Goal: Task Accomplishment & Management: Complete application form

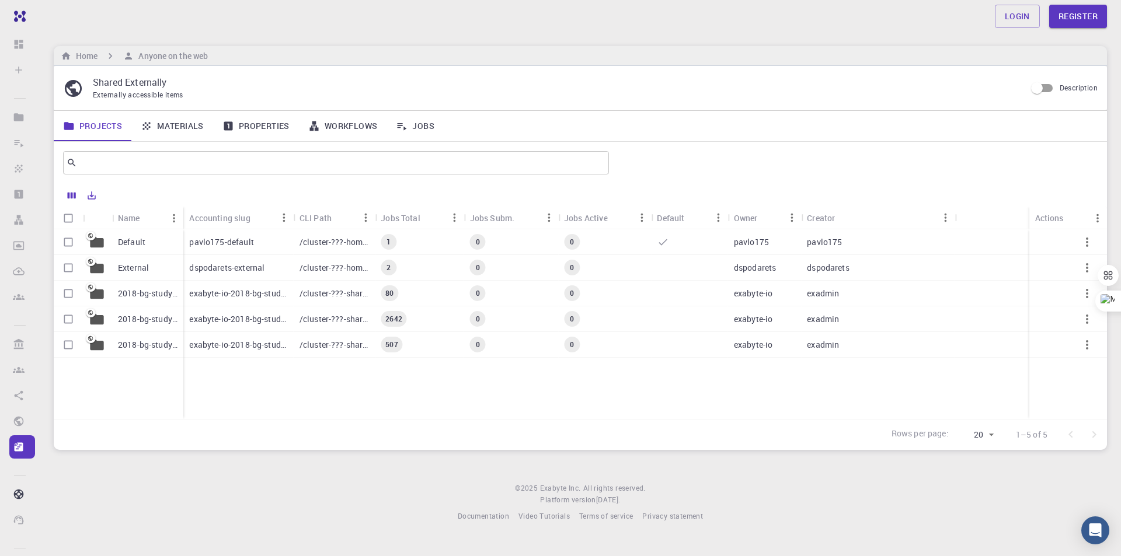
click at [338, 382] on div "Default External 2018-bg-study-phase-i-ph 2018-bg-study-phase-III 2018-bg-study…" at bounding box center [580, 324] width 1053 height 190
click at [226, 241] on p "pavlo175-default" at bounding box center [221, 242] width 64 height 12
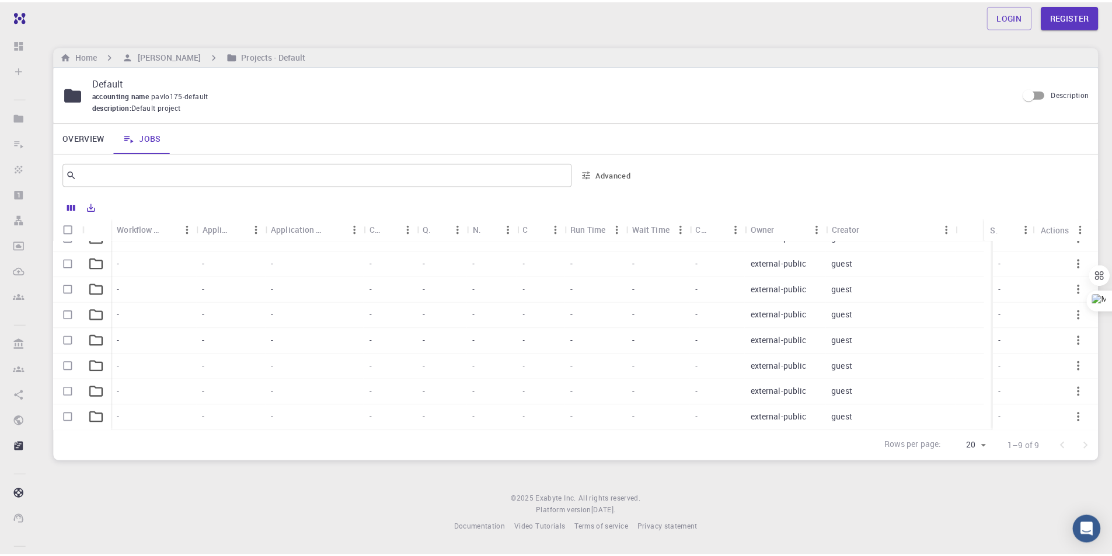
scroll to position [41, 0]
click at [177, 57] on h6 "Pavlo Prysyazhnyuk" at bounding box center [168, 56] width 68 height 13
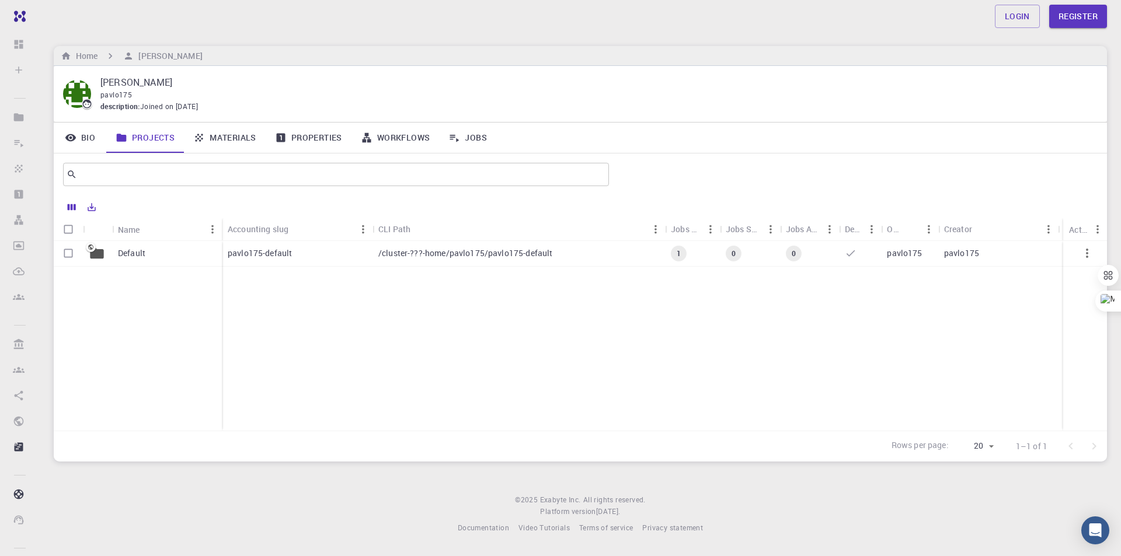
click at [305, 62] on div "Home Pavlo Prysyazhnyuk" at bounding box center [580, 56] width 1053 height 20
click at [84, 55] on h6 "Home" at bounding box center [84, 56] width 26 height 13
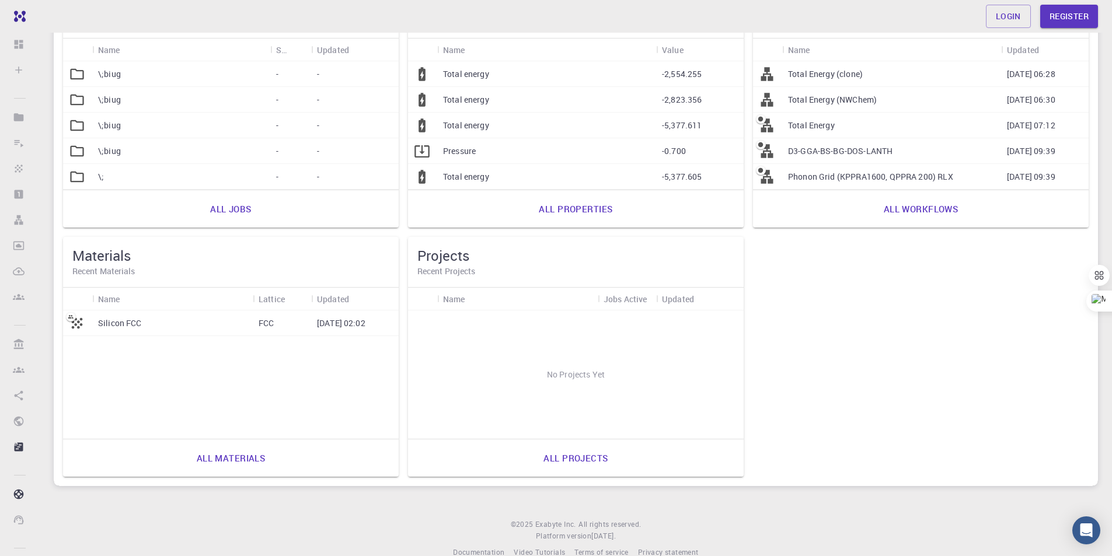
scroll to position [164, 0]
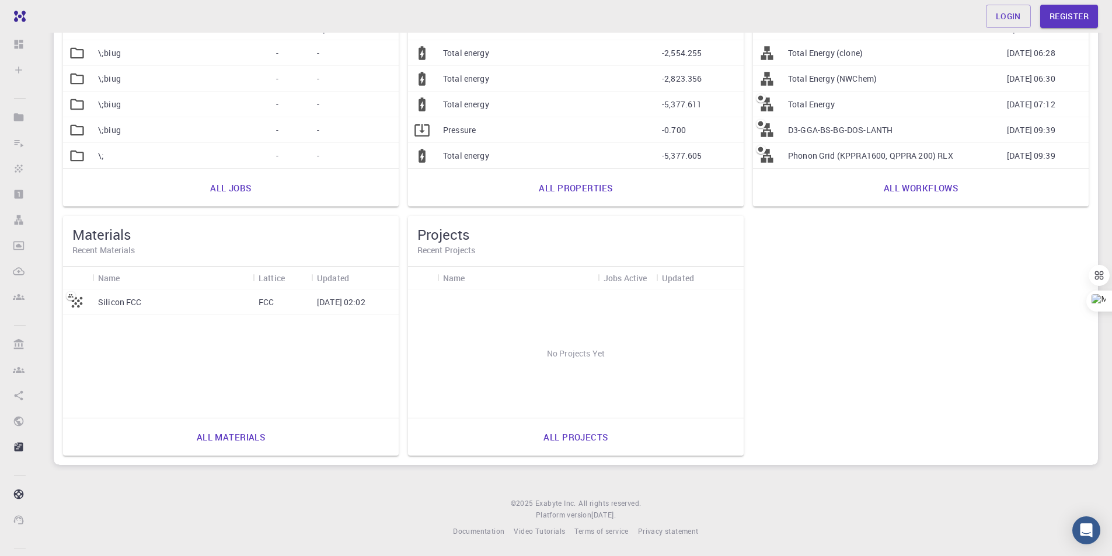
click at [249, 434] on link "All materials" at bounding box center [231, 437] width 95 height 28
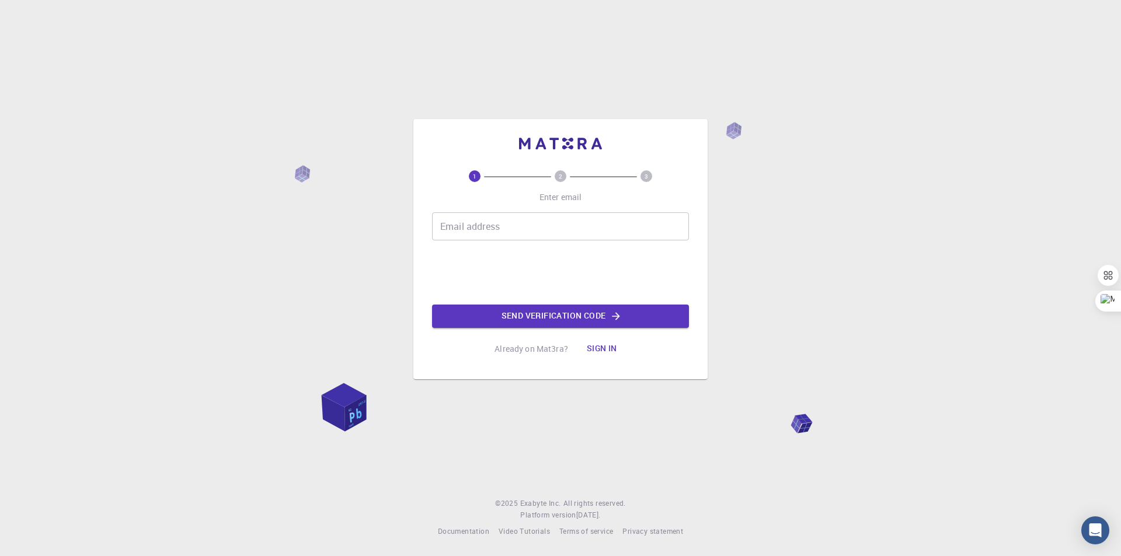
click at [574, 227] on input "Email address" at bounding box center [560, 226] width 257 height 28
type input "[EMAIL_ADDRESS][DOMAIN_NAME]"
click at [585, 310] on button "Send verification code" at bounding box center [560, 316] width 257 height 23
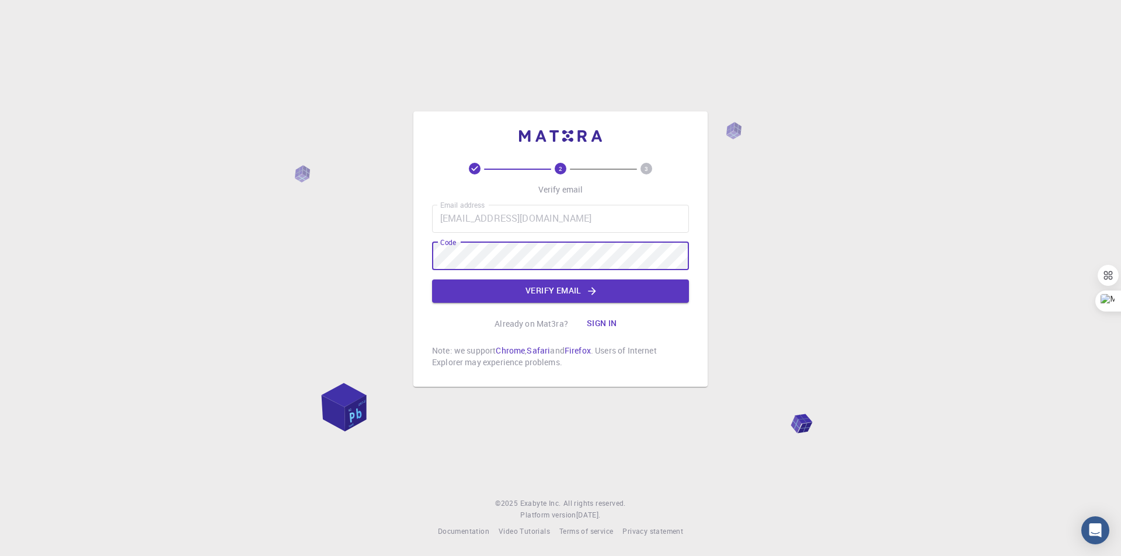
click at [546, 292] on button "Verify email" at bounding box center [560, 291] width 257 height 23
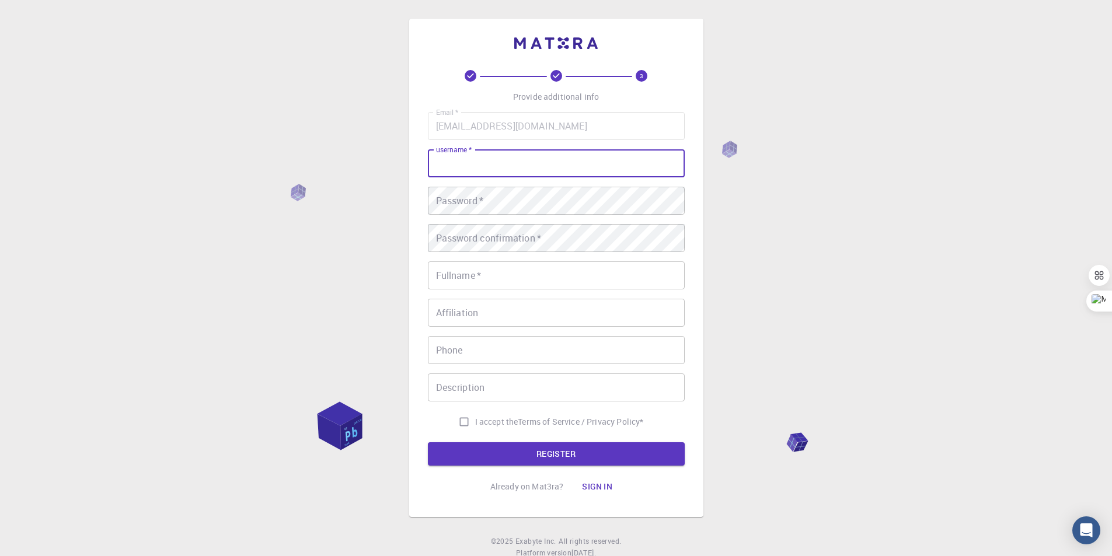
click at [477, 166] on input "username   *" at bounding box center [556, 163] width 257 height 28
click at [777, 219] on div "3 Provide additional info Email   * [EMAIL_ADDRESS][DOMAIN_NAME] Email   * user…" at bounding box center [556, 297] width 1112 height 594
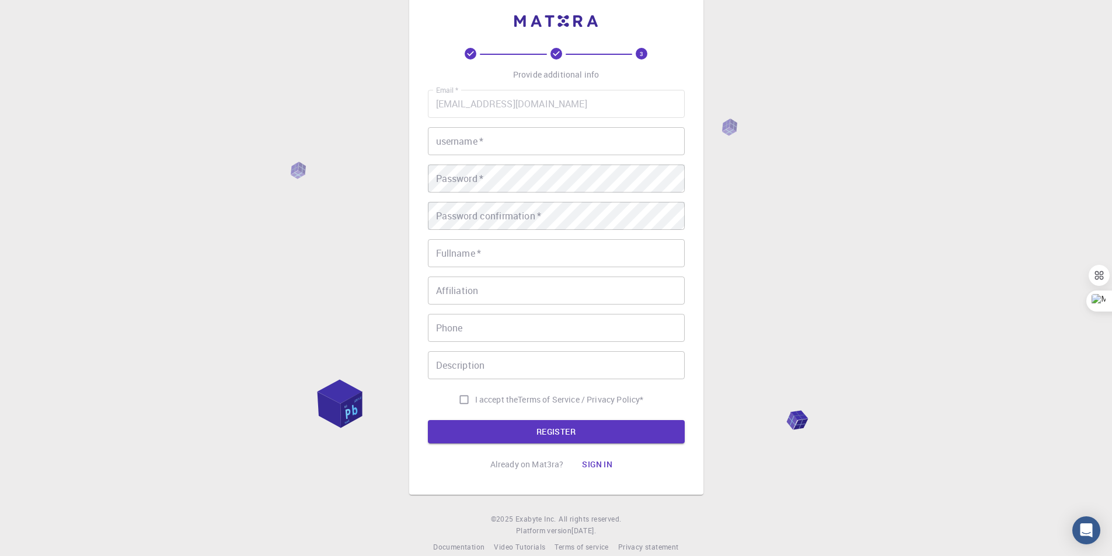
scroll to position [38, 0]
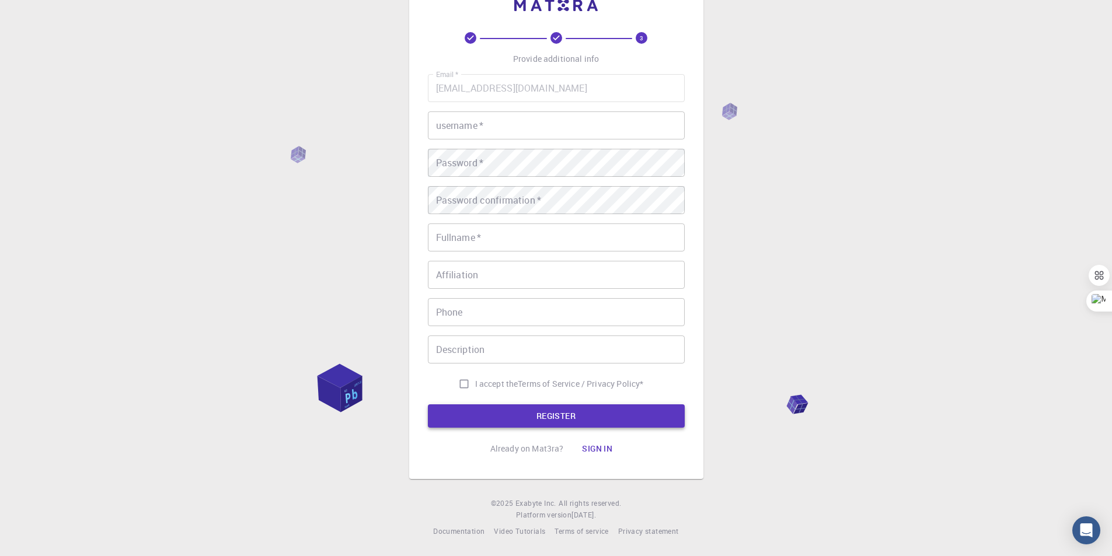
click at [516, 417] on button "REGISTER" at bounding box center [556, 415] width 257 height 23
click at [525, 131] on input "username   *" at bounding box center [556, 125] width 257 height 28
type input "b"
type input "[PERSON_NAME]"
click at [780, 156] on div "3 Provide additional info Email   * [EMAIL_ADDRESS][DOMAIN_NAME] Email   * user…" at bounding box center [556, 259] width 1112 height 594
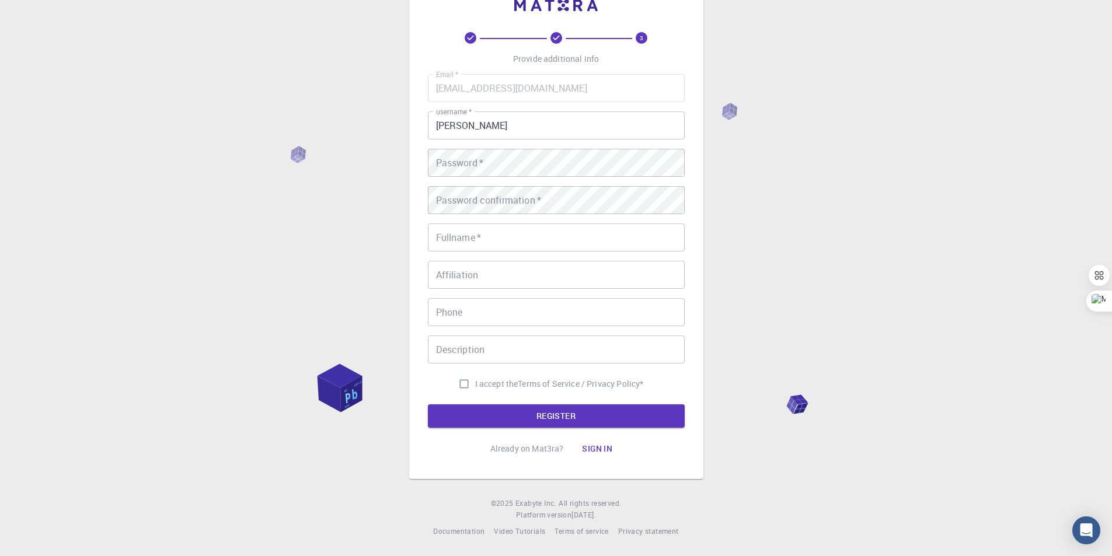
click at [564, 242] on input "Fullname   *" at bounding box center [556, 238] width 257 height 28
type input "[PERSON_NAME]"
type input "0906859765"
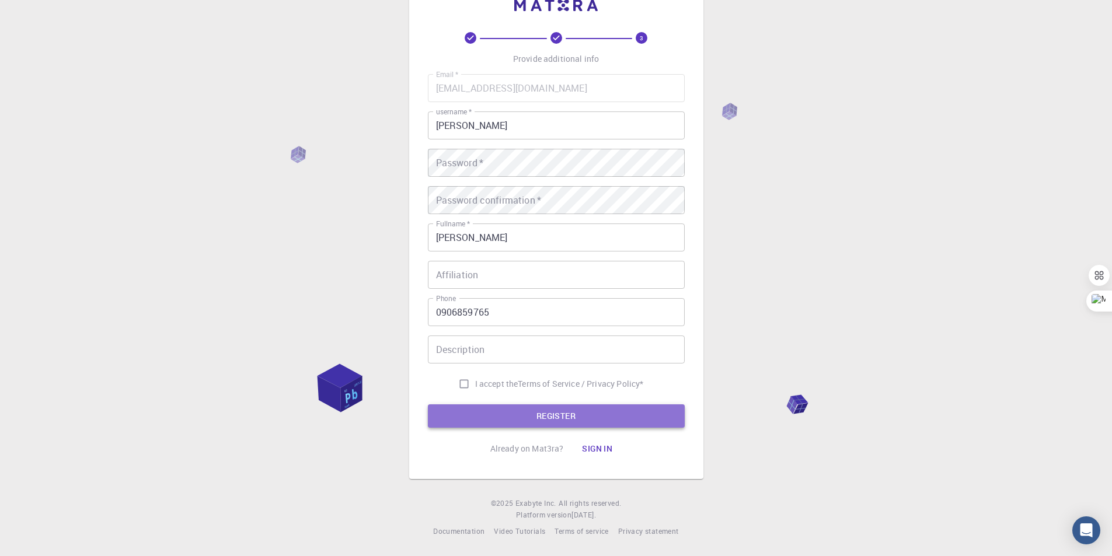
click at [532, 417] on button "REGISTER" at bounding box center [556, 415] width 257 height 23
click at [463, 382] on input "I accept the Terms of Service / Privacy Policy *" at bounding box center [464, 384] width 22 height 22
checkbox input "true"
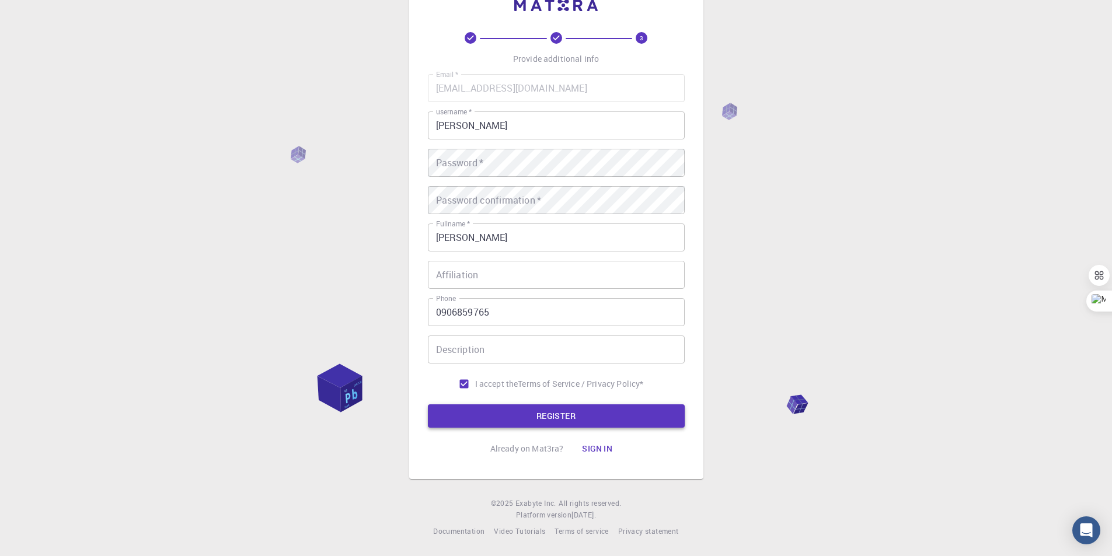
click at [509, 406] on button "REGISTER" at bounding box center [556, 415] width 257 height 23
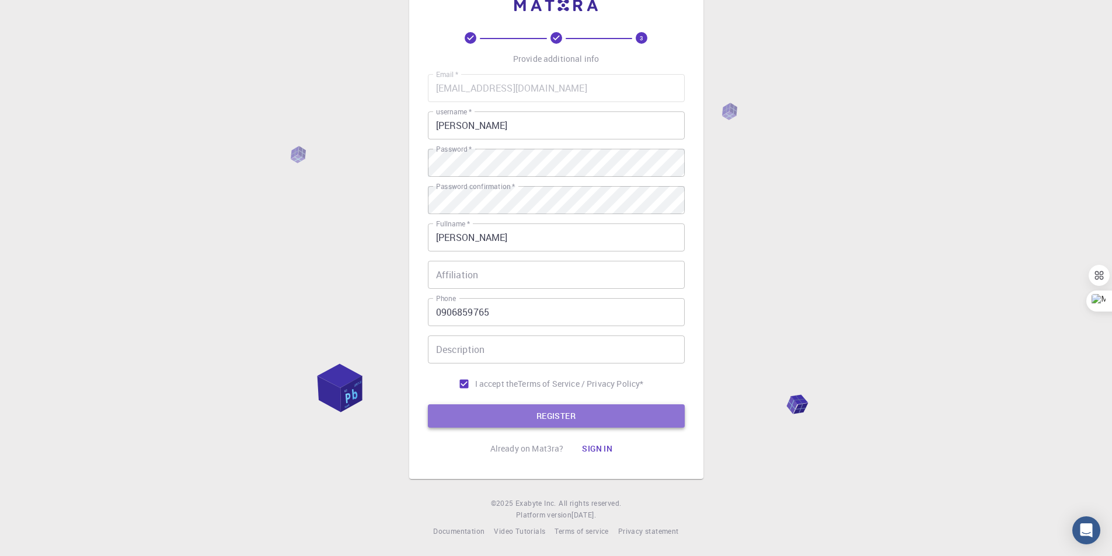
click at [526, 419] on button "REGISTER" at bounding box center [556, 415] width 257 height 23
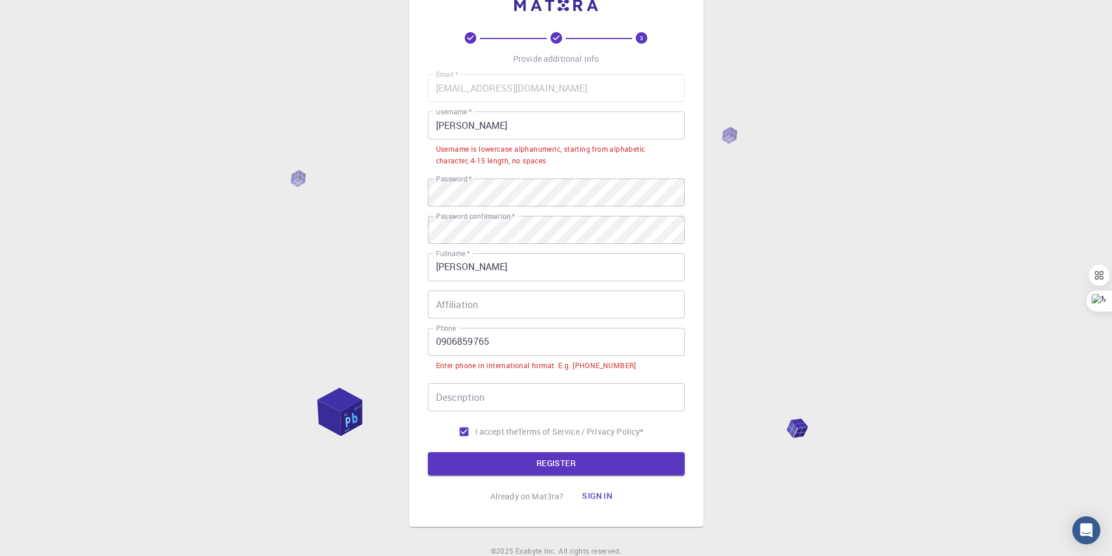
click at [562, 308] on input "Affiliation" at bounding box center [556, 305] width 257 height 28
click at [441, 340] on input "0906859765" at bounding box center [556, 342] width 257 height 28
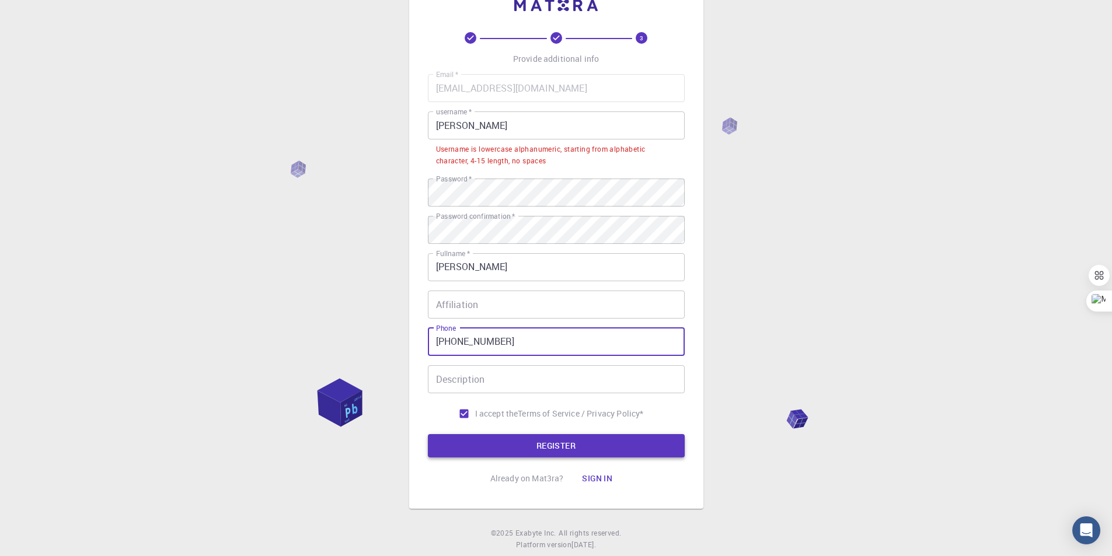
type input "[PHONE_NUMBER]"
click at [557, 439] on button "REGISTER" at bounding box center [556, 445] width 257 height 23
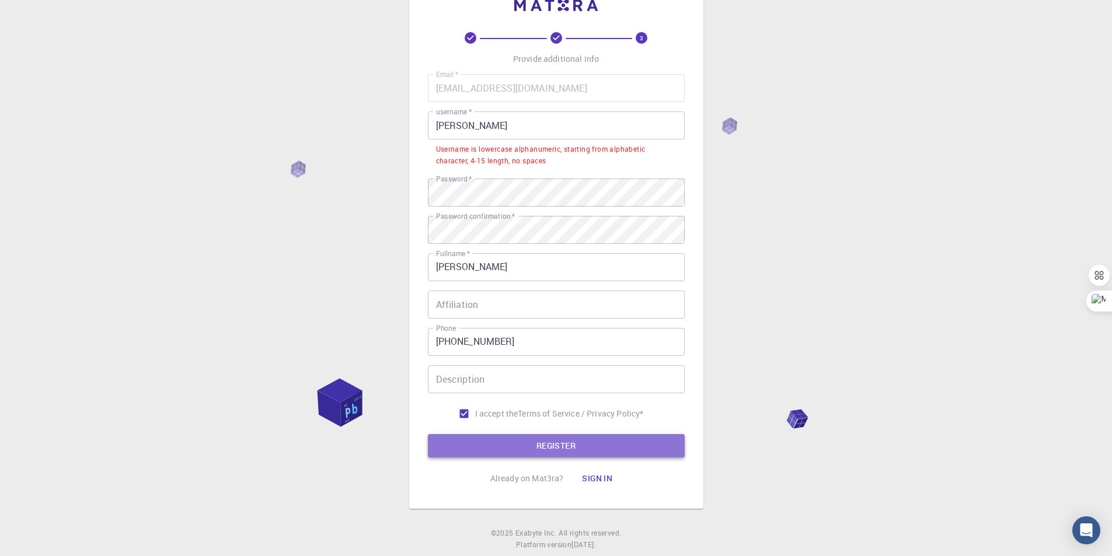
click at [530, 444] on button "REGISTER" at bounding box center [556, 445] width 257 height 23
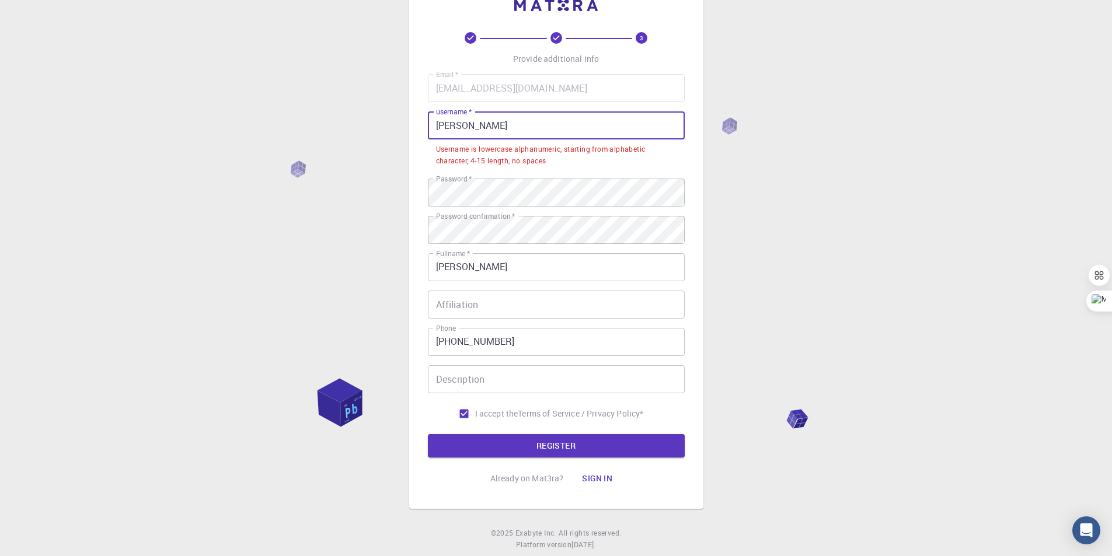
click at [519, 127] on input "[PERSON_NAME]" at bounding box center [556, 125] width 257 height 28
click at [452, 128] on input "[PERSON_NAME]" at bounding box center [556, 125] width 257 height 28
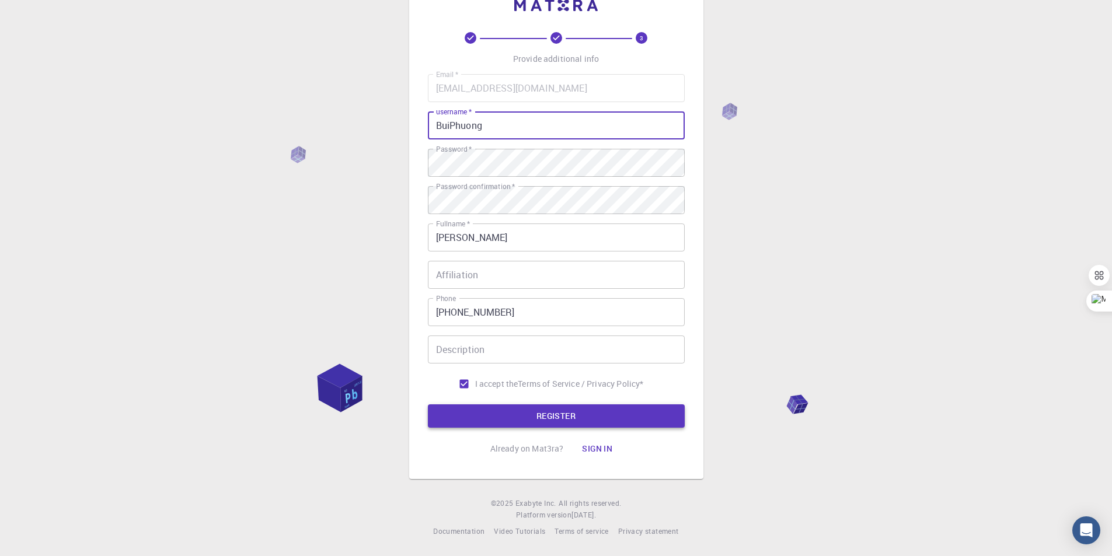
click at [542, 421] on button "REGISTER" at bounding box center [556, 415] width 257 height 23
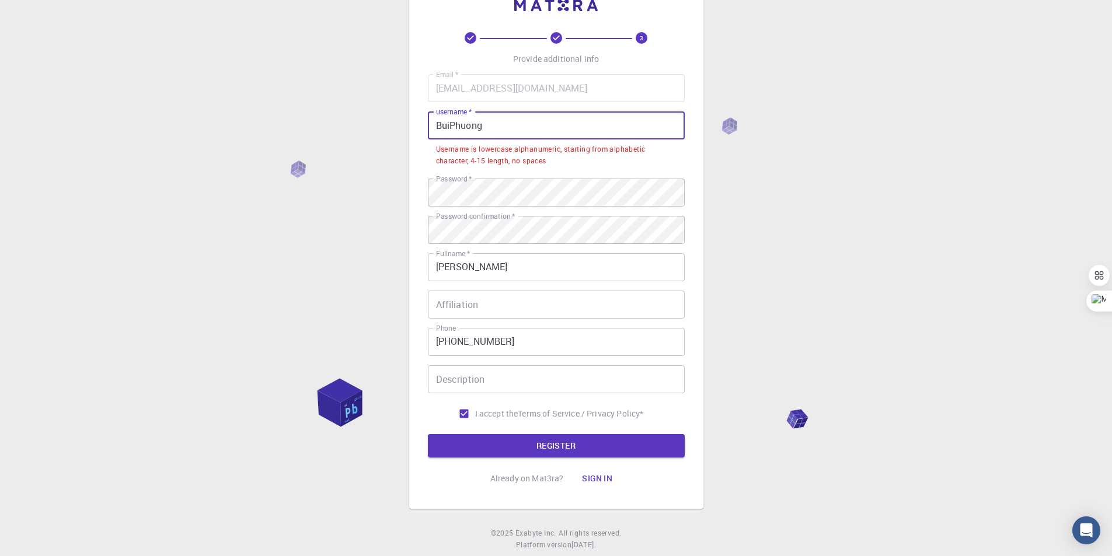
drag, startPoint x: 511, startPoint y: 127, endPoint x: 431, endPoint y: 127, distance: 80.0
click at [431, 127] on input "BuiPhuong" at bounding box center [556, 125] width 257 height 28
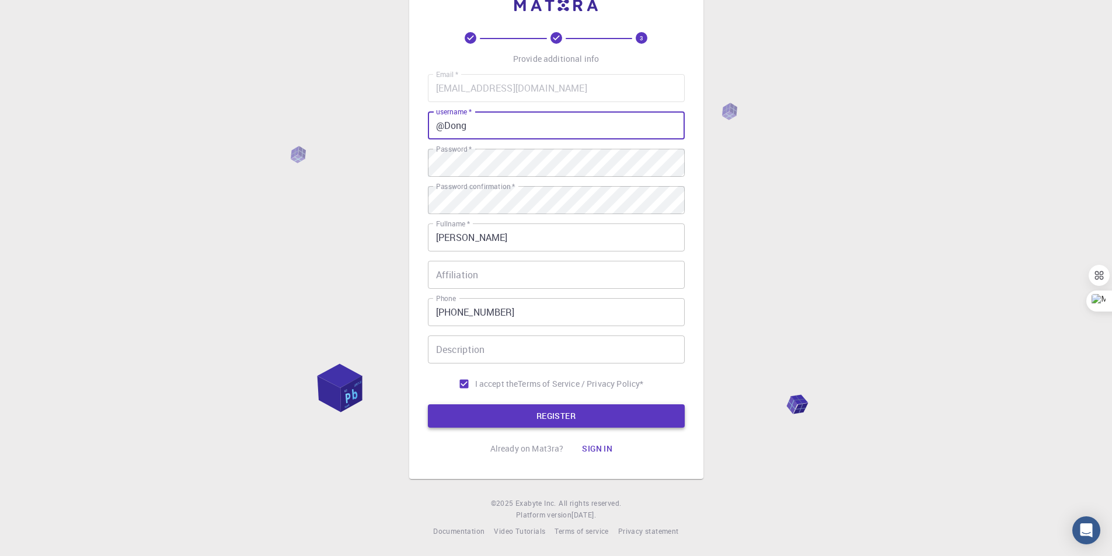
click at [549, 408] on button "REGISTER" at bounding box center [556, 415] width 257 height 23
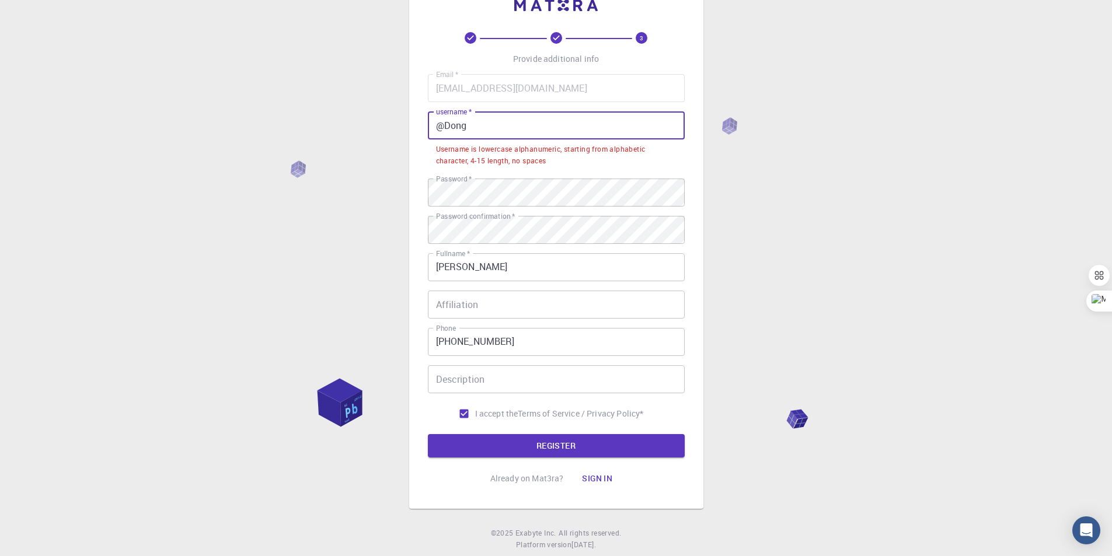
click at [526, 129] on input "@Dong" at bounding box center [556, 125] width 257 height 28
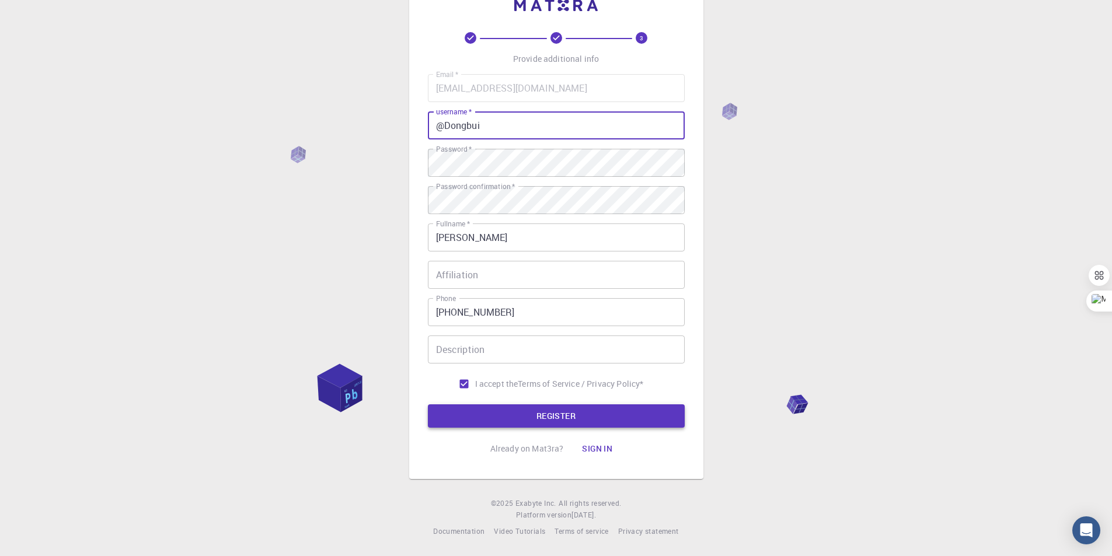
click at [609, 415] on button "REGISTER" at bounding box center [556, 415] width 257 height 23
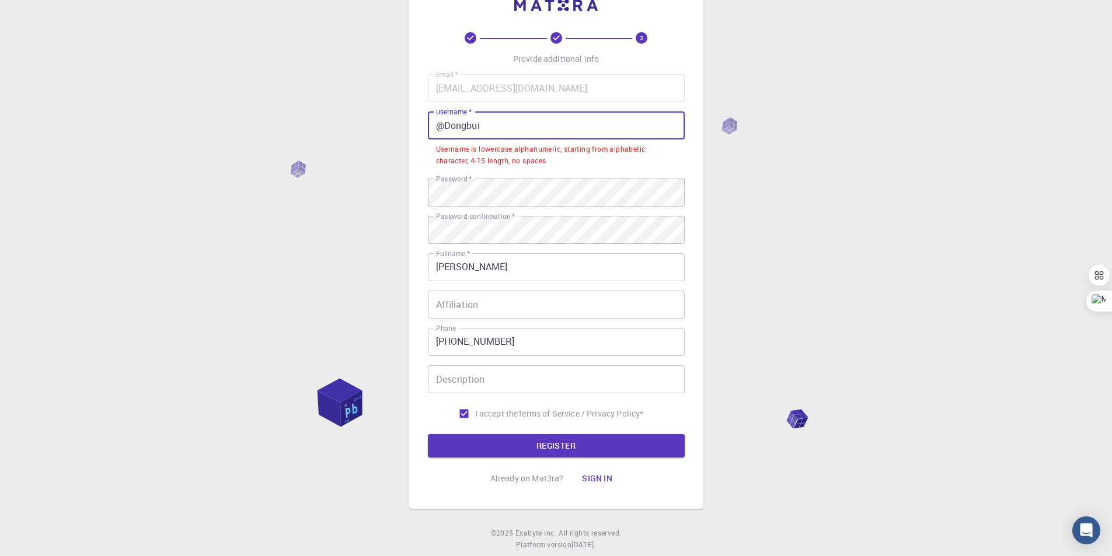
click at [567, 126] on input "@Dongbui" at bounding box center [556, 125] width 257 height 28
click at [449, 125] on input "@Dongbui" at bounding box center [556, 125] width 257 height 28
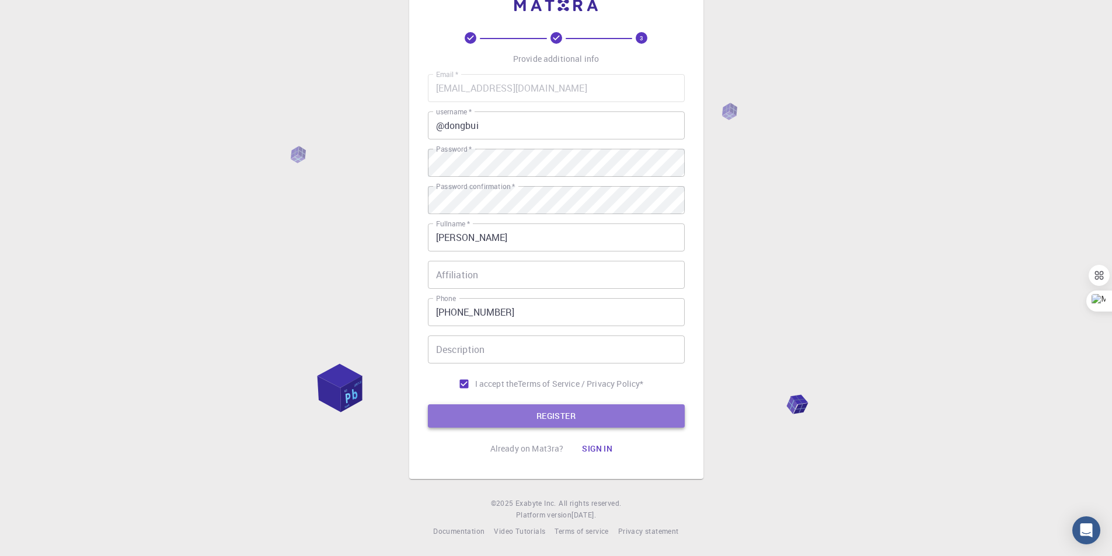
click at [520, 420] on button "REGISTER" at bounding box center [556, 415] width 257 height 23
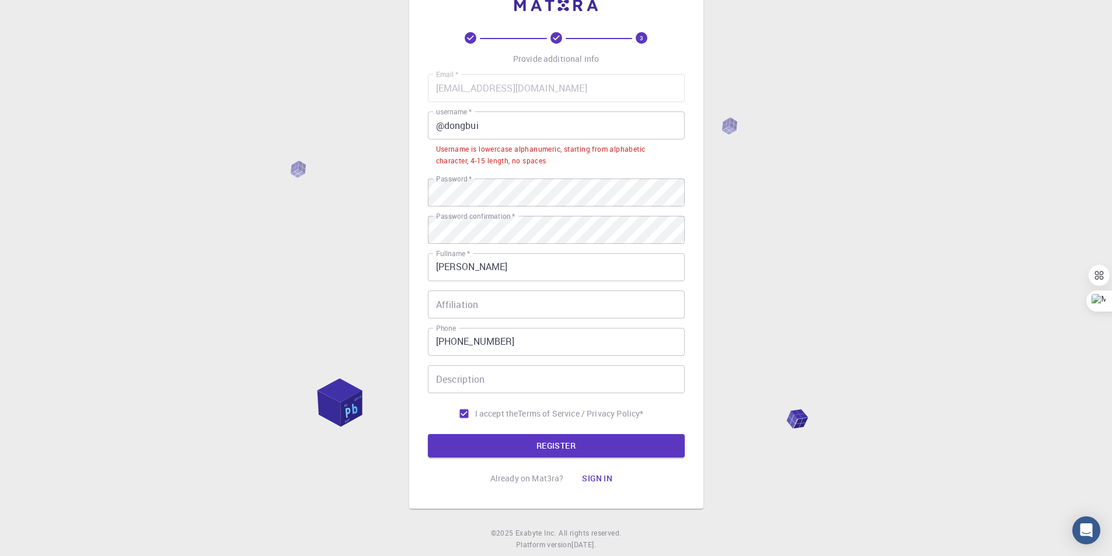
click at [531, 128] on input "@dongbui" at bounding box center [556, 125] width 257 height 28
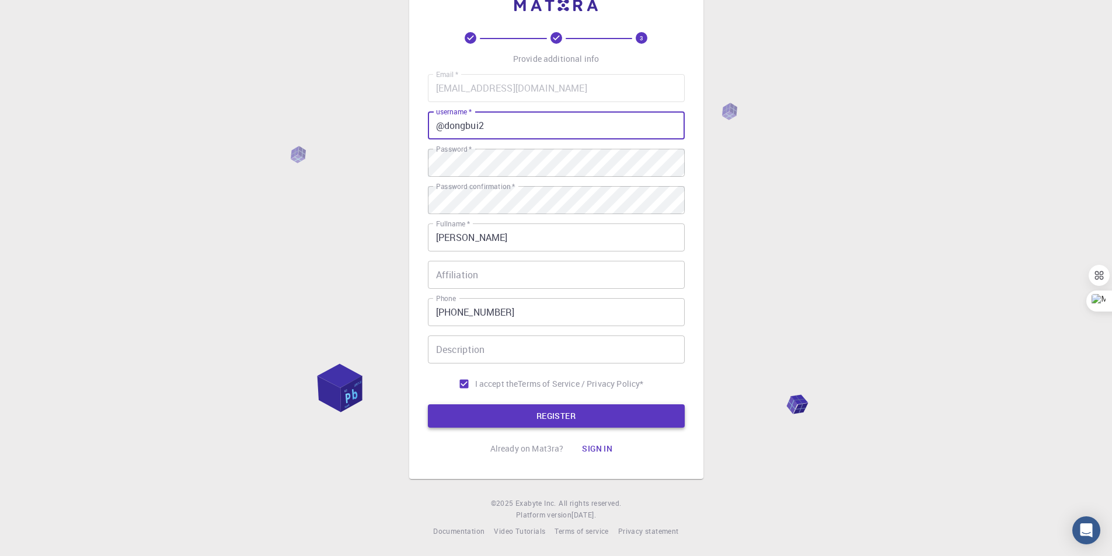
click at [539, 420] on button "REGISTER" at bounding box center [556, 415] width 257 height 23
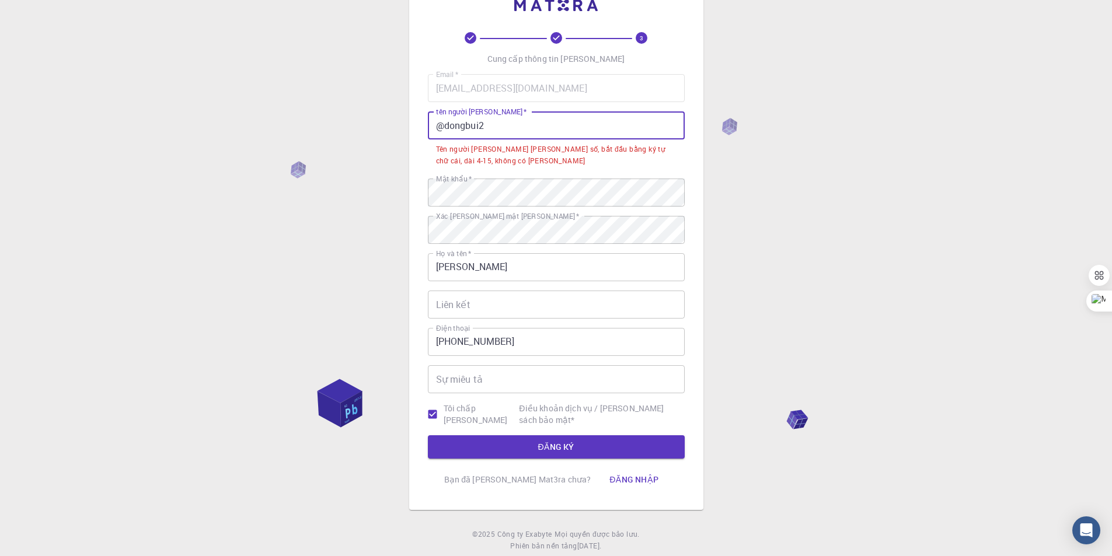
drag, startPoint x: 436, startPoint y: 125, endPoint x: 448, endPoint y: 125, distance: 12.3
click at [448, 125] on input "@dongbui2" at bounding box center [556, 125] width 257 height 28
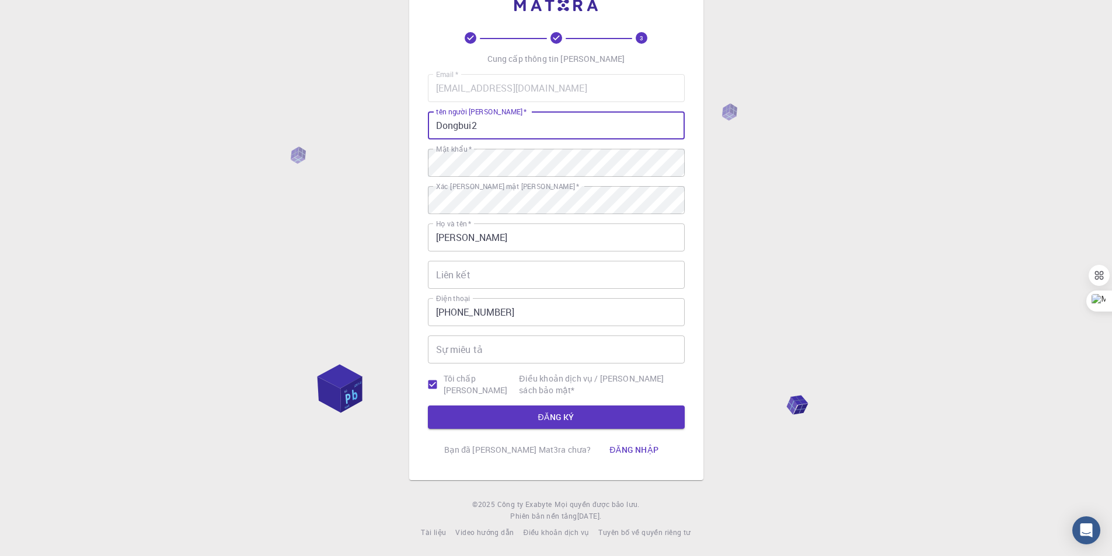
click at [428, 406] on button "ĐĂNG KÝ" at bounding box center [556, 417] width 257 height 23
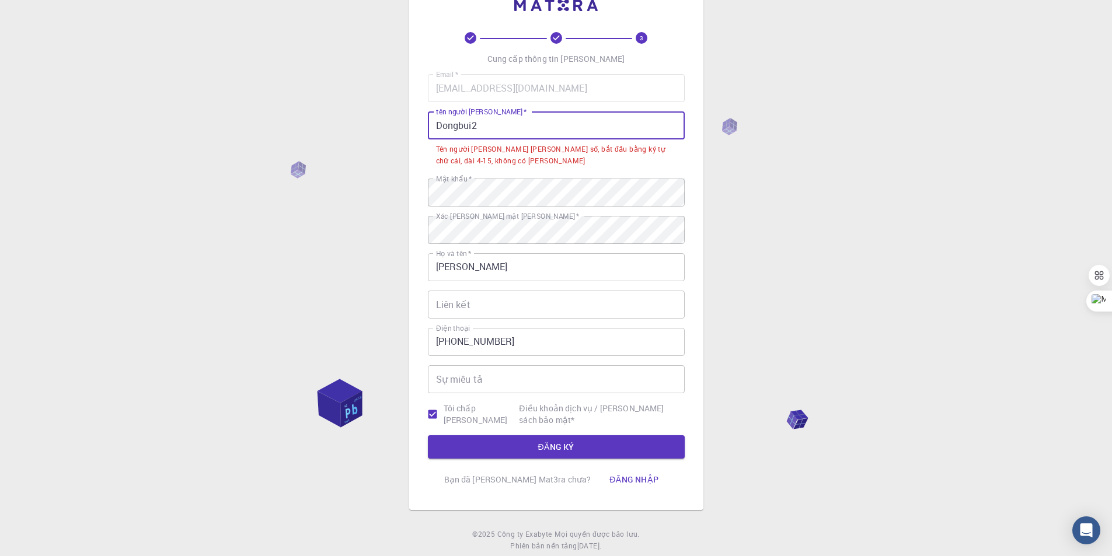
click at [485, 119] on input "Dongbui2" at bounding box center [556, 125] width 257 height 28
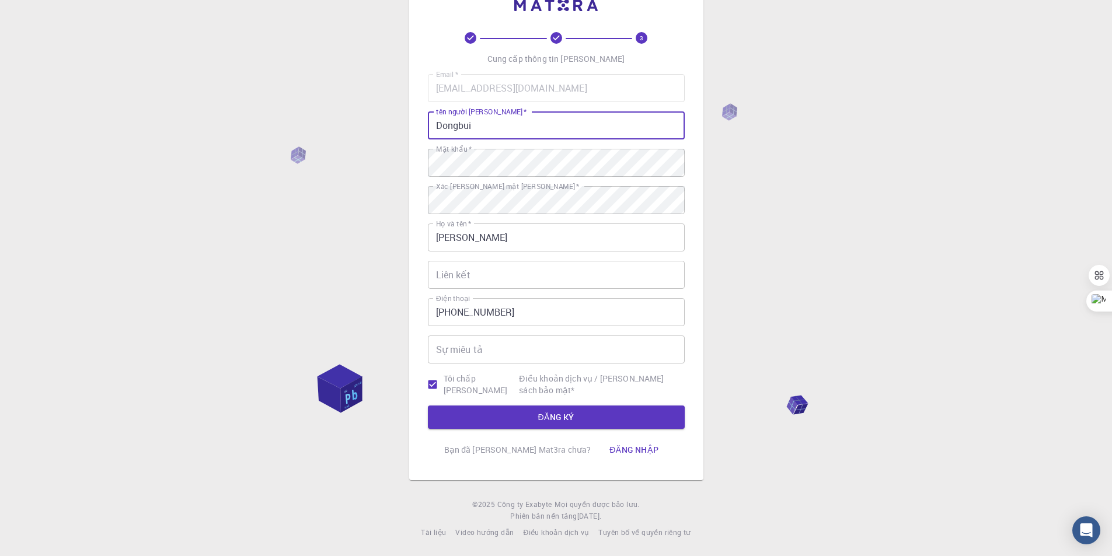
type input "Dongbui"
click at [727, 174] on div "3 Cung cấp thông tin [PERSON_NAME] Email   * [EMAIL_ADDRESS][DOMAIN_NAME] Email…" at bounding box center [556, 259] width 1112 height 595
click at [559, 416] on font "ĐĂNG KÝ" at bounding box center [556, 416] width 36 height 11
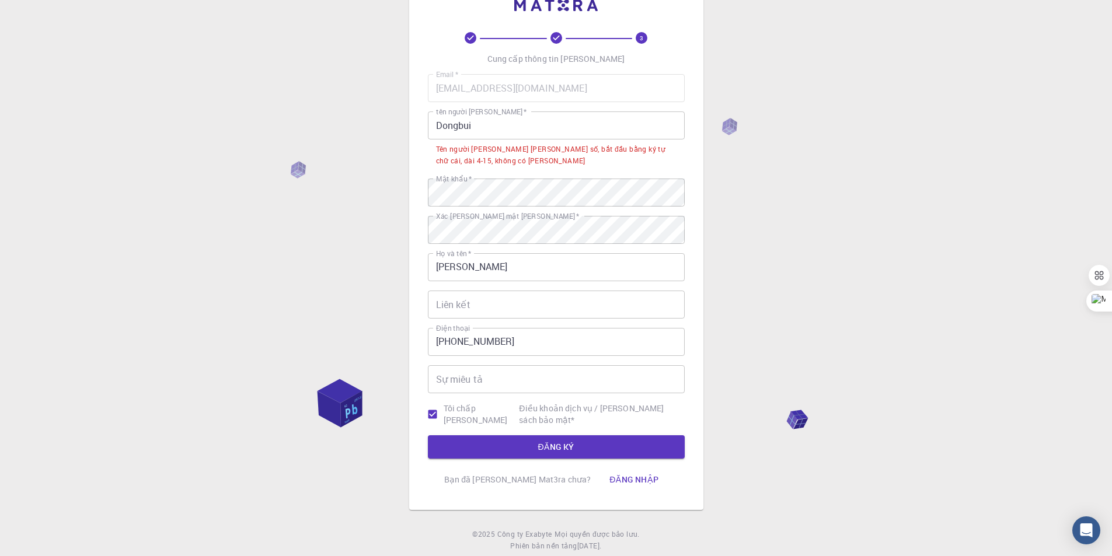
click at [475, 121] on input "Dongbui" at bounding box center [556, 125] width 257 height 28
click at [434, 125] on input "Dongbui" at bounding box center [556, 125] width 257 height 28
click at [518, 449] on button "ĐĂNG KÝ" at bounding box center [556, 446] width 257 height 23
